Goal: Task Accomplishment & Management: Manage account settings

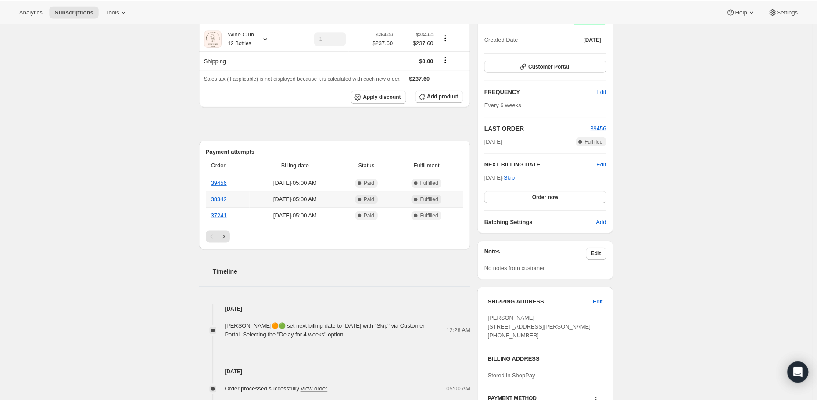
scroll to position [146, 0]
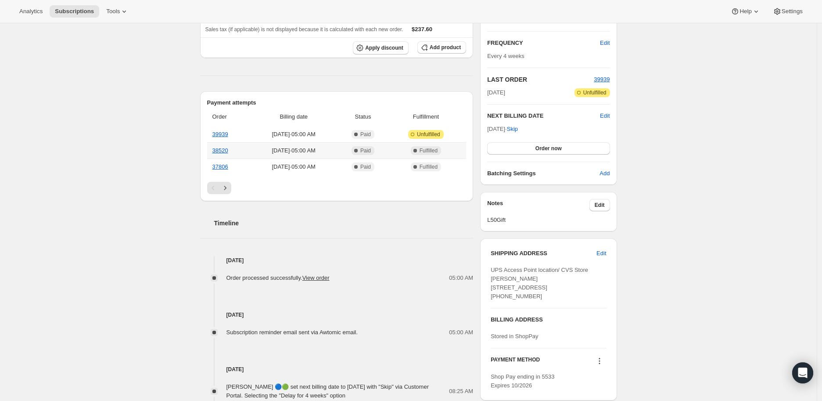
scroll to position [195, 0]
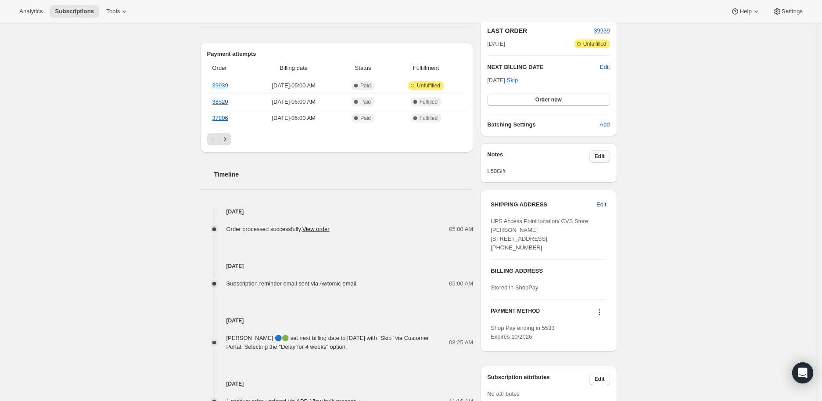
click at [601, 155] on span "Edit" at bounding box center [600, 156] width 10 height 7
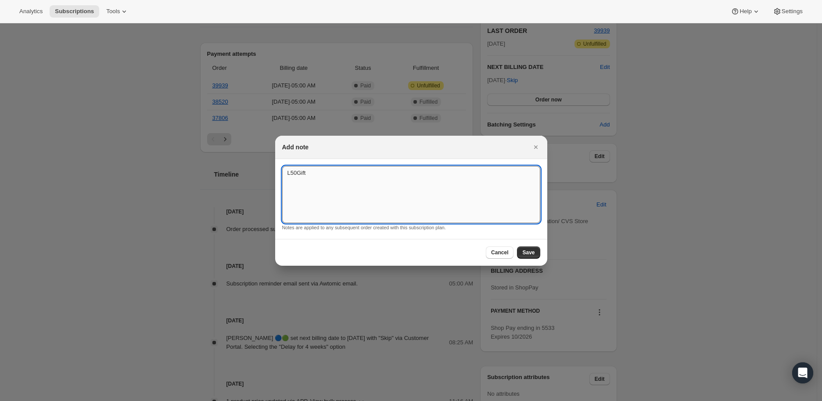
drag, startPoint x: 312, startPoint y: 172, endPoint x: 282, endPoint y: 175, distance: 30.0
click at [284, 175] on textarea "L50Gift" at bounding box center [411, 194] width 258 height 57
click at [529, 253] on span "Save" at bounding box center [528, 252] width 12 height 7
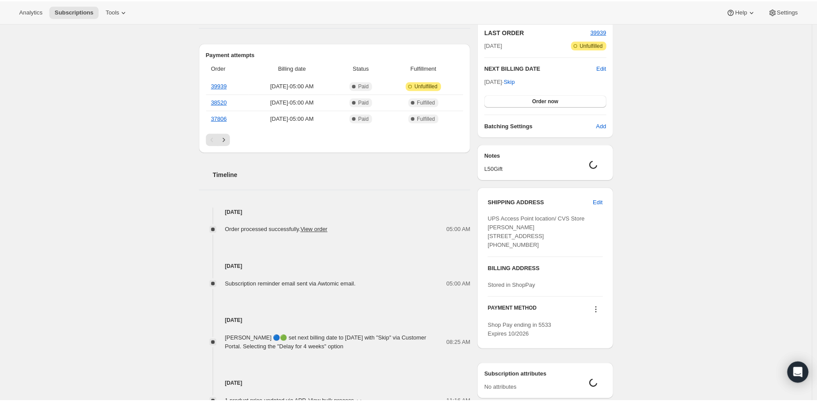
scroll to position [23, 0]
